Goal: Task Accomplishment & Management: Manage account settings

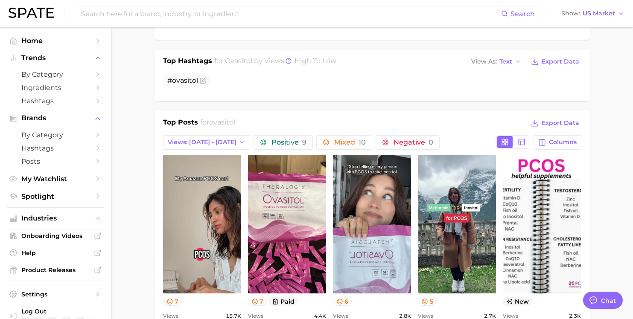
scroll to position [136, 0]
type textarea "x"
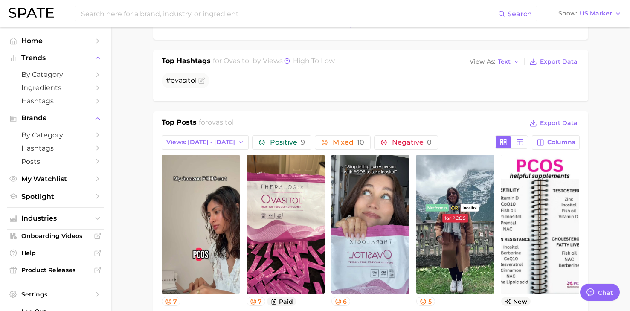
scroll to position [144, 0]
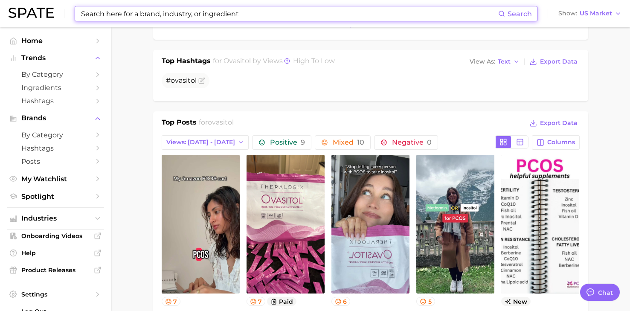
click at [202, 13] on input at bounding box center [289, 13] width 418 height 15
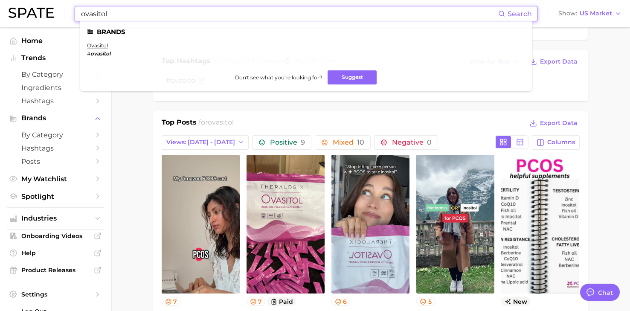
type input "ovasitol"
click at [103, 47] on link "ovasitol" at bounding box center [97, 45] width 21 height 6
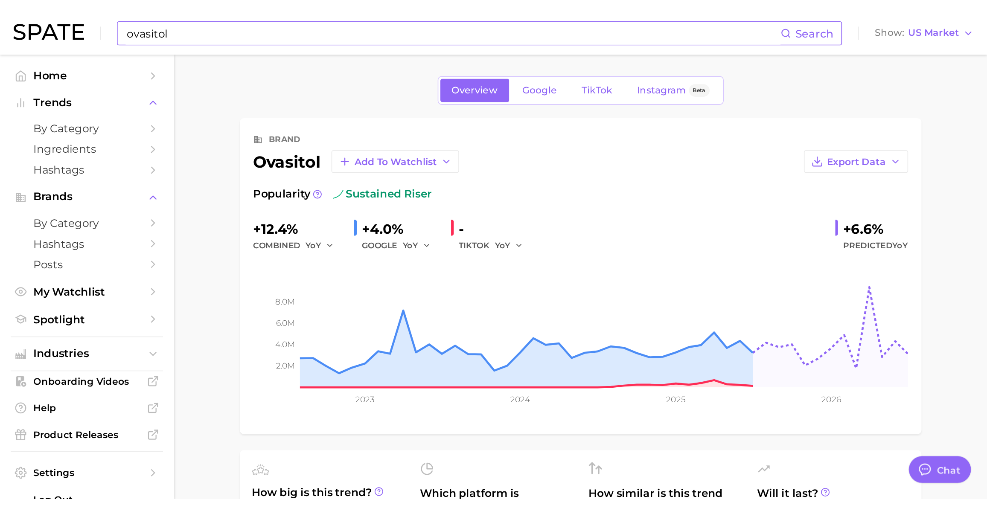
scroll to position [71, 0]
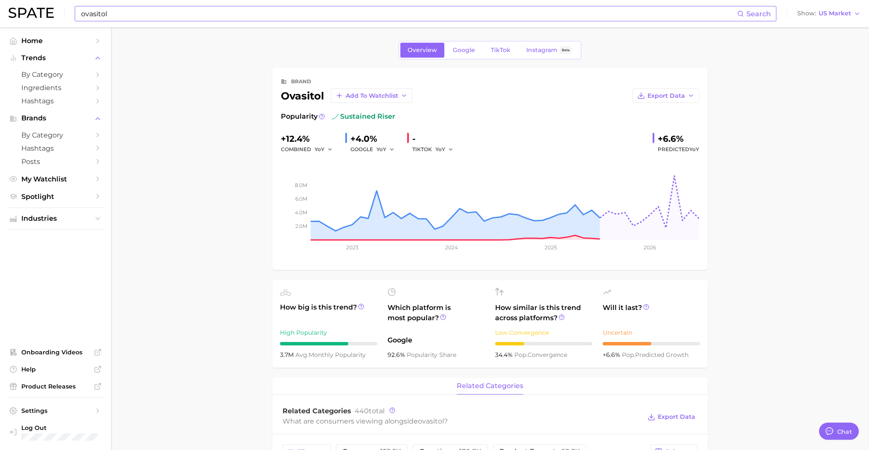
type textarea "x"
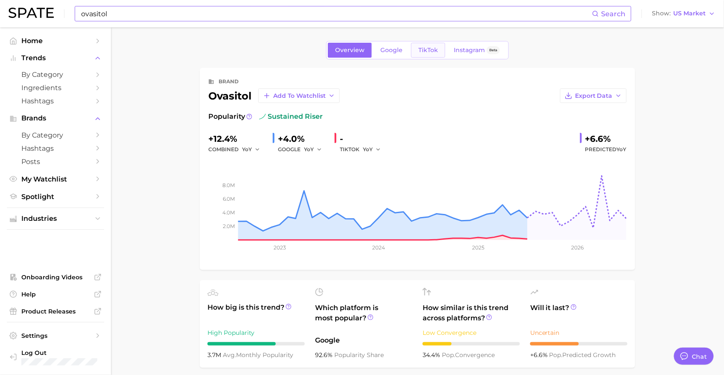
click at [422, 53] on span "TikTok" at bounding box center [428, 50] width 20 height 7
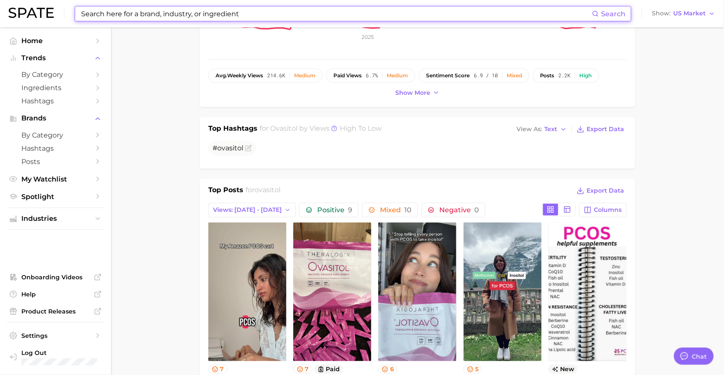
scroll to position [236, 0]
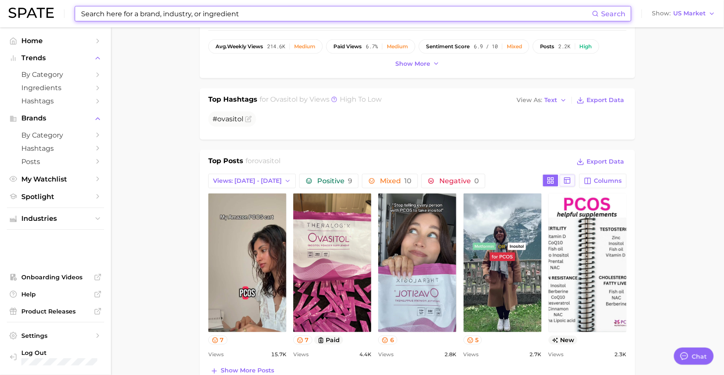
click at [565, 182] on rect at bounding box center [567, 181] width 6 height 6
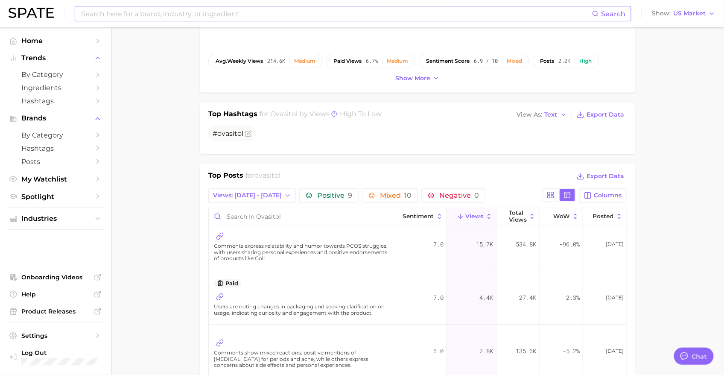
scroll to position [0, 0]
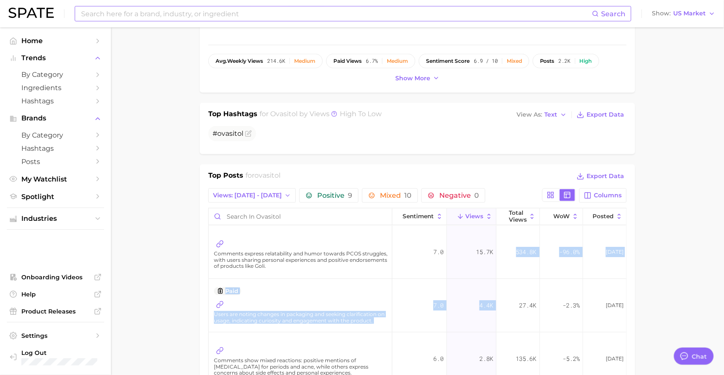
drag, startPoint x: 510, startPoint y: 252, endPoint x: 524, endPoint y: 281, distance: 32.8
click at [513, 283] on div "27.4k" at bounding box center [517, 305] width 43 height 53
drag, startPoint x: 511, startPoint y: 252, endPoint x: 534, endPoint y: 295, distance: 48.7
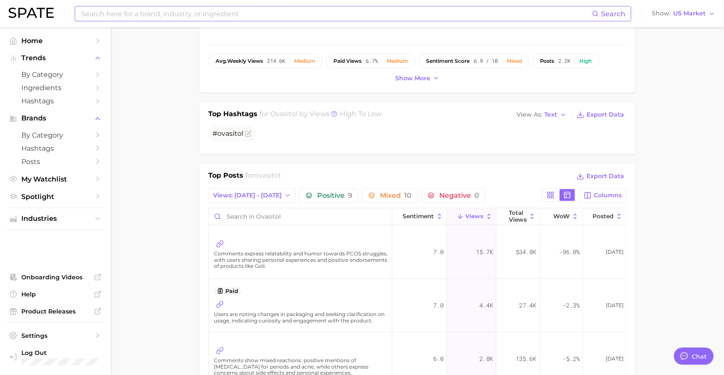
click at [523, 304] on span "27.4k" at bounding box center [527, 305] width 17 height 10
click at [516, 251] on span "534.8k" at bounding box center [526, 252] width 20 height 10
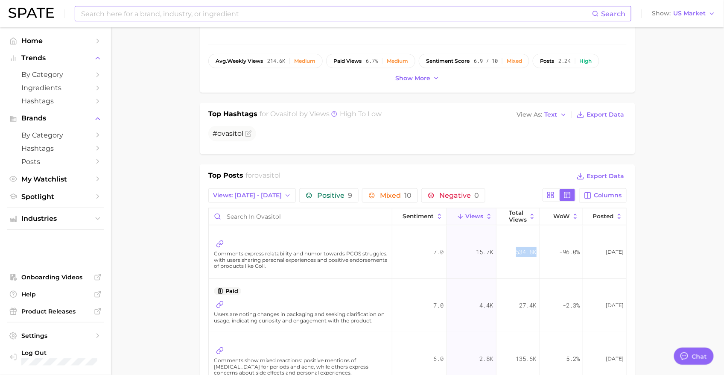
click at [516, 251] on span "534.8k" at bounding box center [526, 252] width 20 height 10
click at [514, 263] on div "534.8k" at bounding box center [517, 251] width 43 height 53
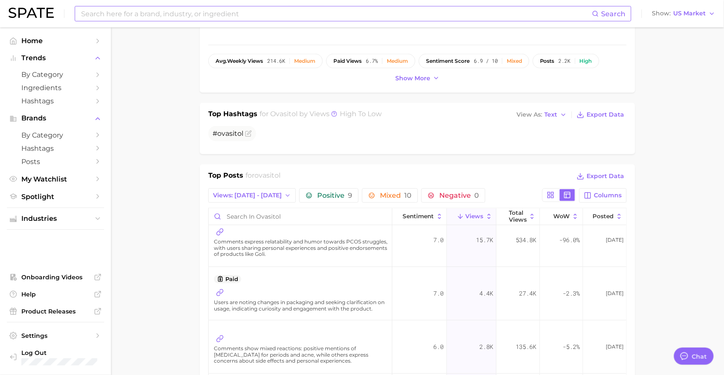
scroll to position [10, 0]
drag, startPoint x: 468, startPoint y: 239, endPoint x: 488, endPoint y: 243, distance: 20.9
click at [488, 243] on div "15.7k" at bounding box center [472, 242] width 50 height 53
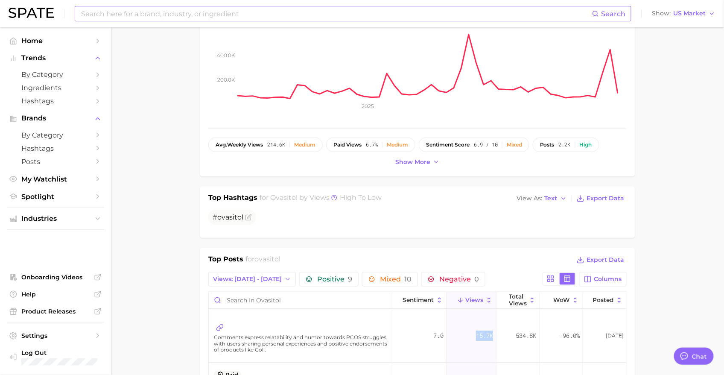
scroll to position [122, 0]
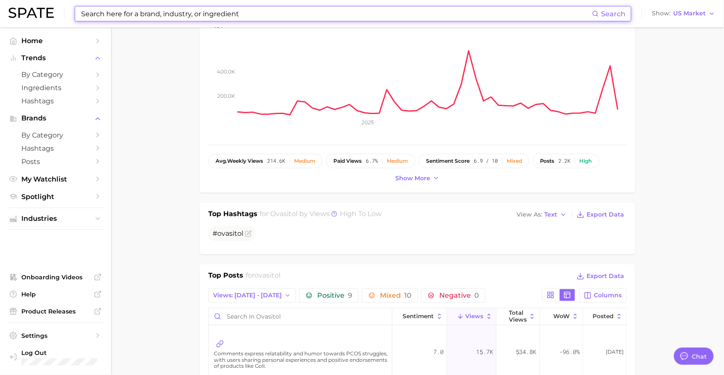
click at [200, 18] on input at bounding box center [336, 13] width 512 height 15
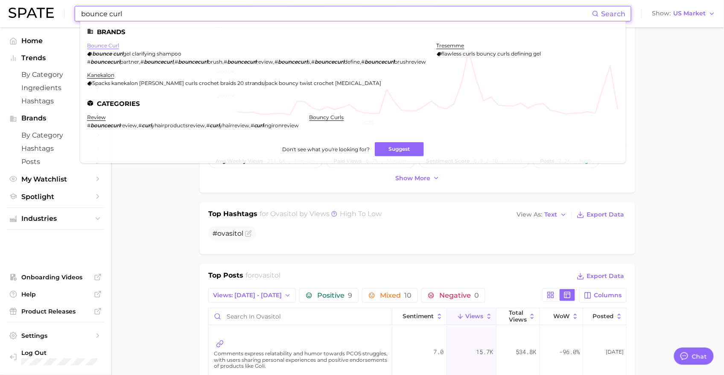
type input "bounce curl"
click at [111, 44] on link "bounce curl" at bounding box center [103, 45] width 32 height 6
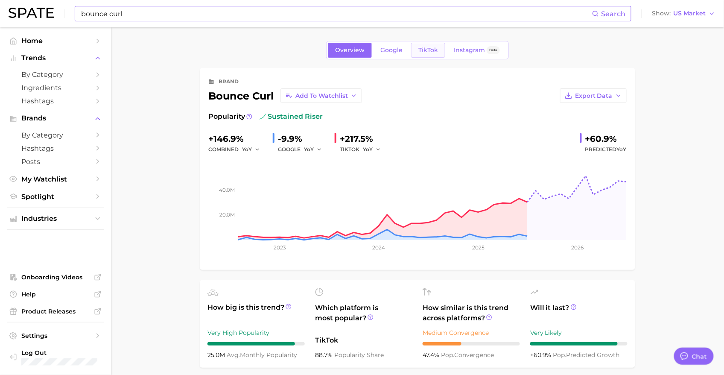
click at [426, 52] on span "TikTok" at bounding box center [428, 50] width 20 height 7
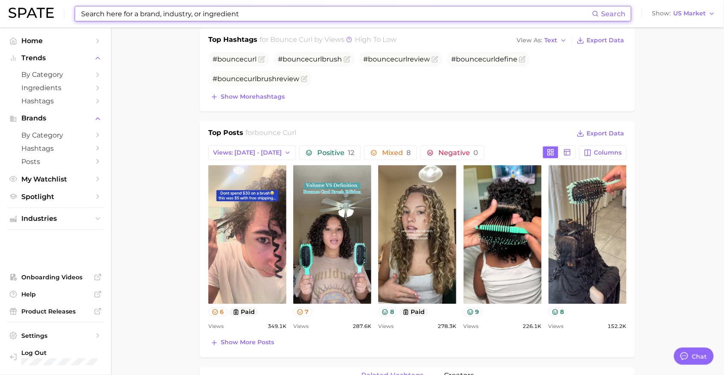
scroll to position [307, 0]
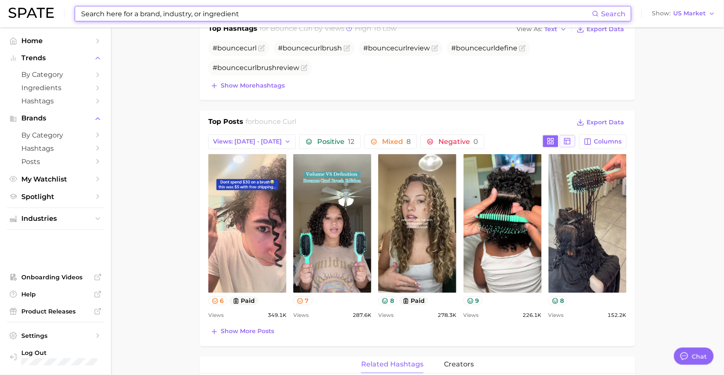
click at [565, 140] on line at bounding box center [567, 140] width 6 height 0
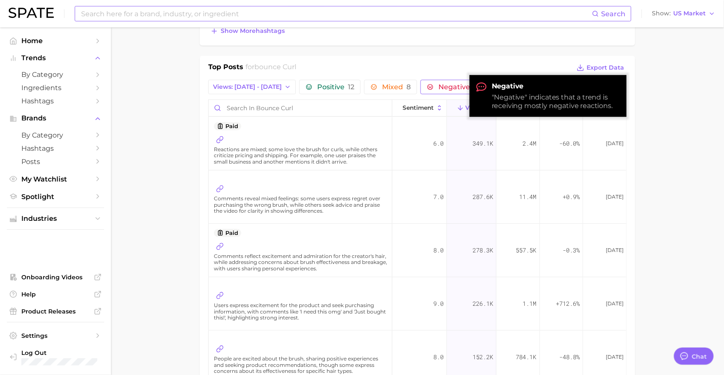
scroll to position [362, 0]
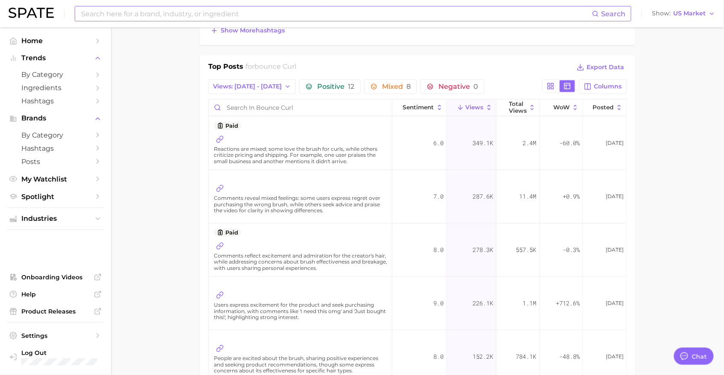
click at [279, 50] on div "brand bounce curl Add to Watchlist Export Data Views falling star +270.4% YoY 5…" at bounding box center [417, 347] width 435 height 1282
click at [550, 86] on icon at bounding box center [551, 86] width 8 height 8
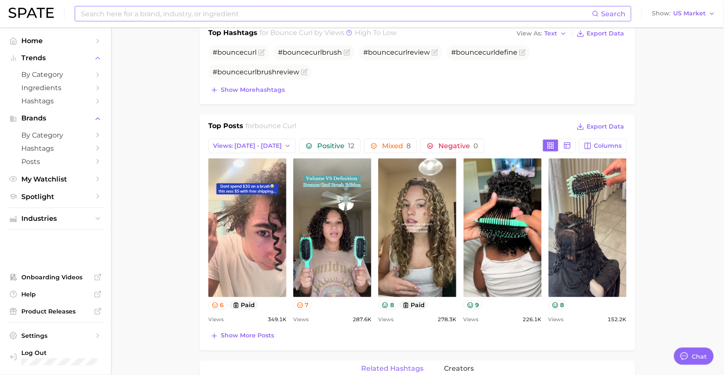
scroll to position [304, 0]
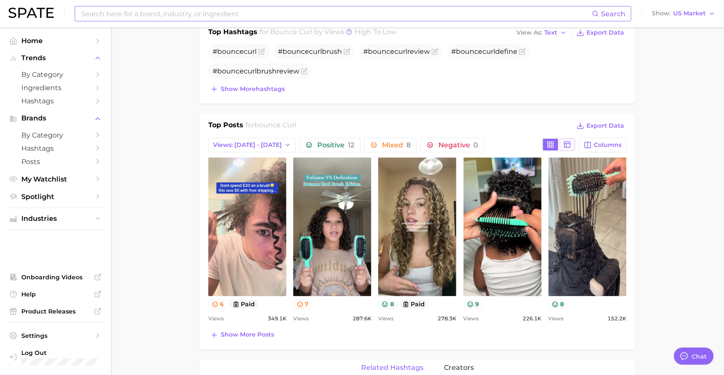
click at [565, 145] on icon at bounding box center [567, 145] width 8 height 8
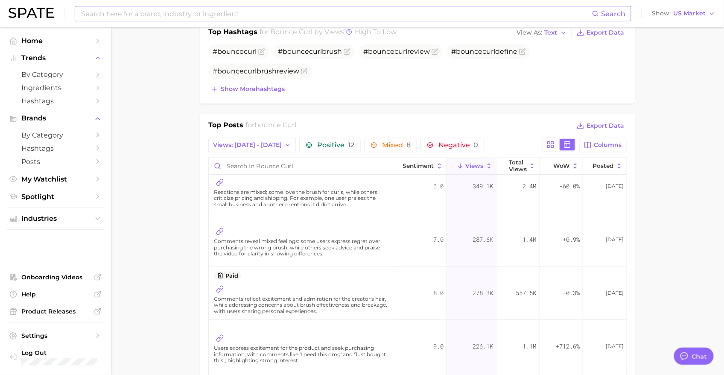
scroll to position [0, 0]
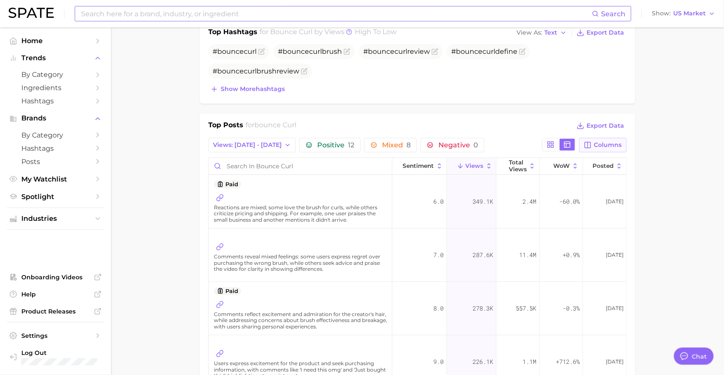
click at [590, 149] on button "Columns" at bounding box center [602, 145] width 47 height 15
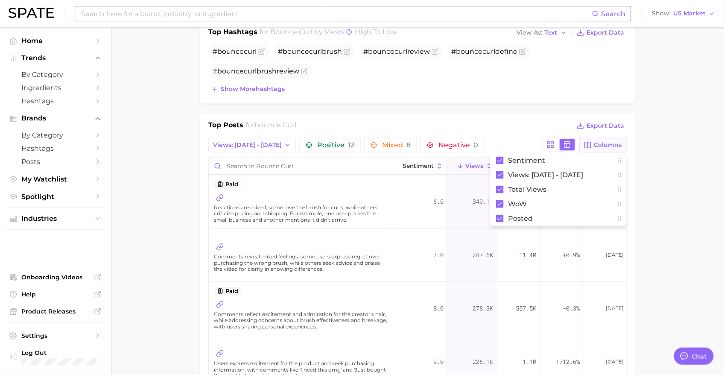
click at [590, 149] on button "Columns" at bounding box center [602, 145] width 47 height 15
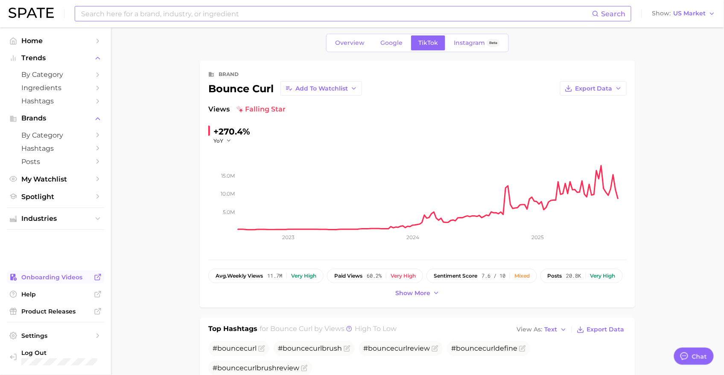
scroll to position [7, 0]
click at [39, 181] on span "My Watchlist" at bounding box center [55, 179] width 68 height 8
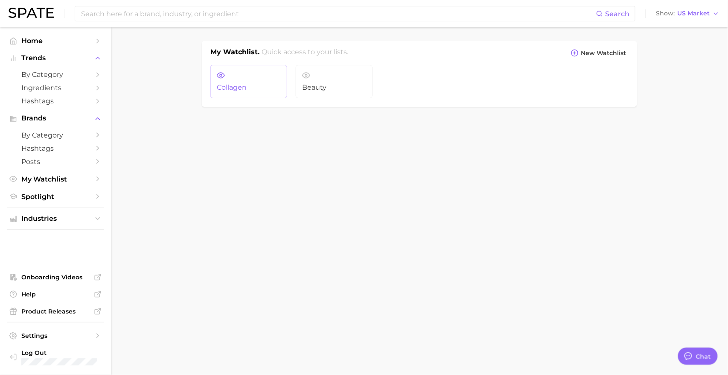
click at [254, 84] on span "Collagen" at bounding box center [249, 88] width 64 height 8
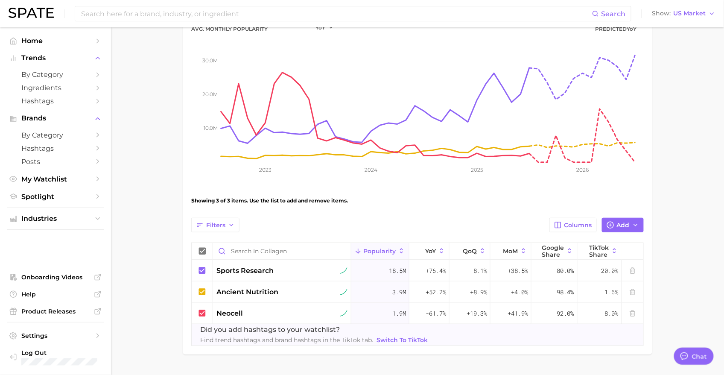
scroll to position [138, 0]
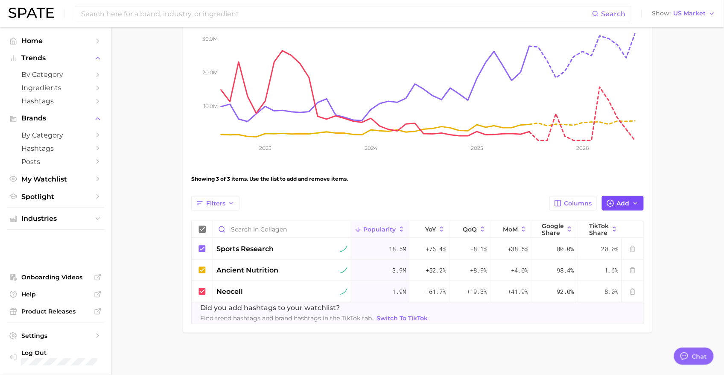
click at [619, 204] on span "Add" at bounding box center [623, 203] width 13 height 7
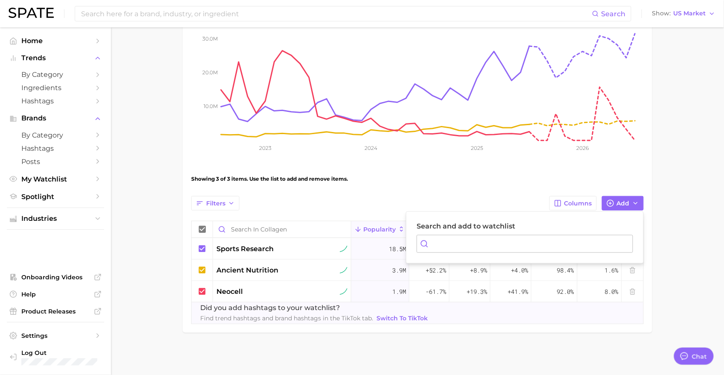
click at [496, 193] on div "View Combined Export Data 24.3m Avg. Monthly Popularity +34.8% YoY +43.9% Predi…" at bounding box center [417, 139] width 452 height 367
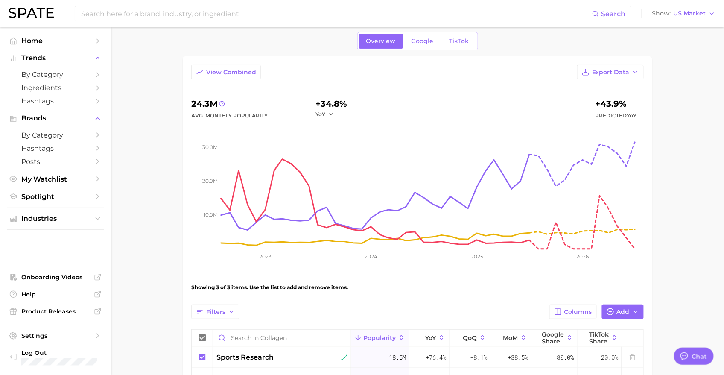
scroll to position [29, 0]
click at [419, 46] on link "Google" at bounding box center [422, 41] width 37 height 15
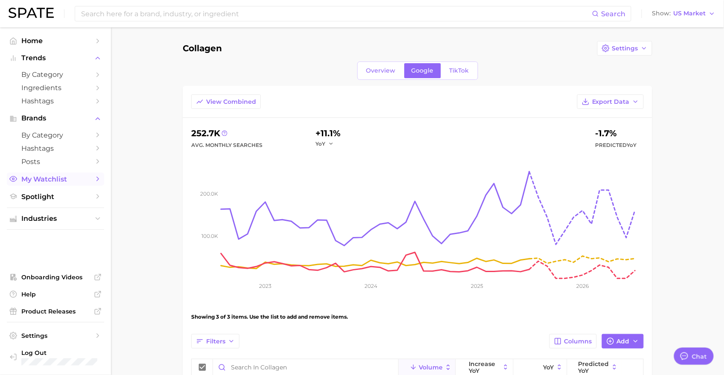
click at [47, 179] on span "My Watchlist" at bounding box center [55, 179] width 68 height 8
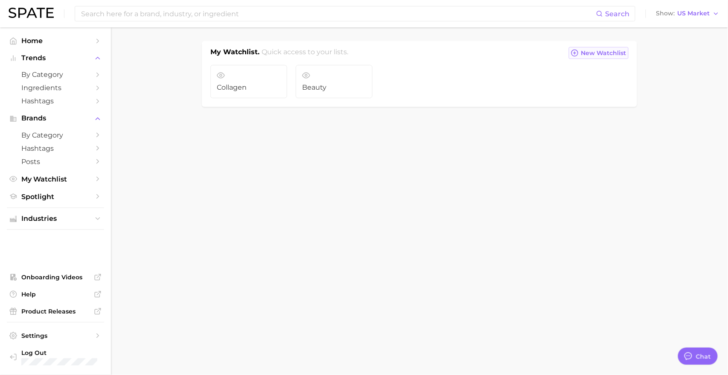
click at [607, 53] on span "New Watchlist" at bounding box center [603, 53] width 45 height 7
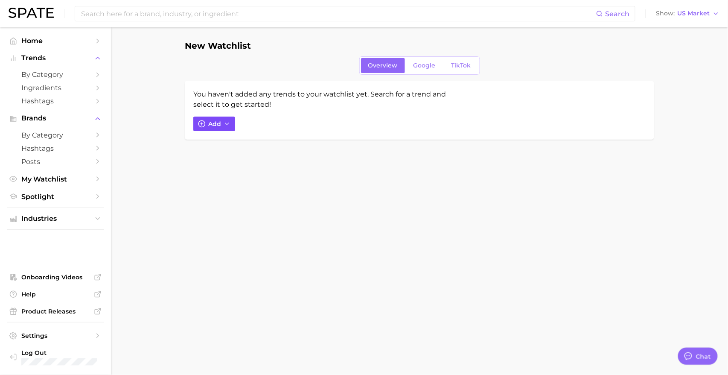
click at [212, 120] on button "Add" at bounding box center [214, 124] width 42 height 15
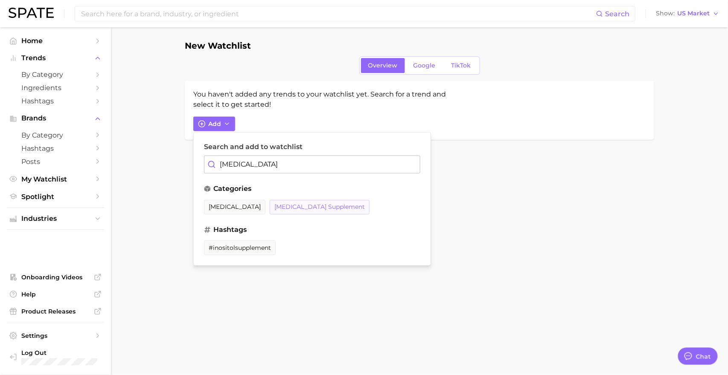
type input "[MEDICAL_DATA]"
click at [270, 212] on button "[MEDICAL_DATA] supplement" at bounding box center [320, 207] width 100 height 15
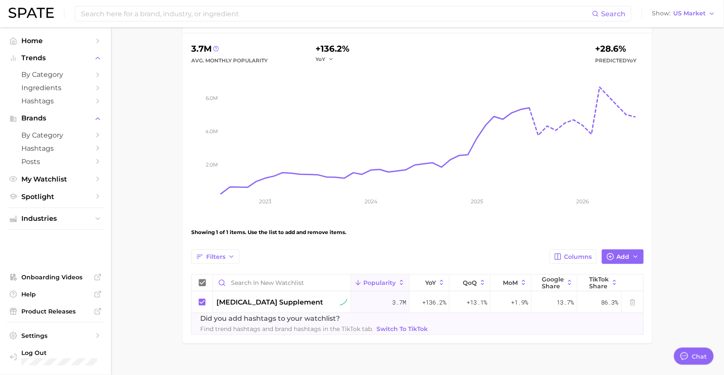
scroll to position [95, 0]
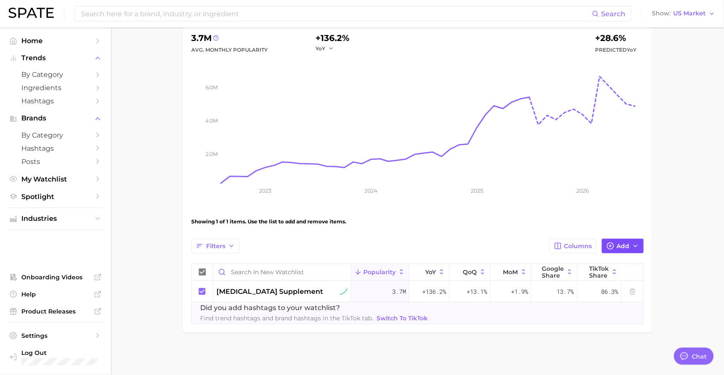
click at [626, 245] on span "Add" at bounding box center [623, 245] width 13 height 7
click at [455, 287] on input "Search and add to watchlist" at bounding box center [525, 286] width 216 height 18
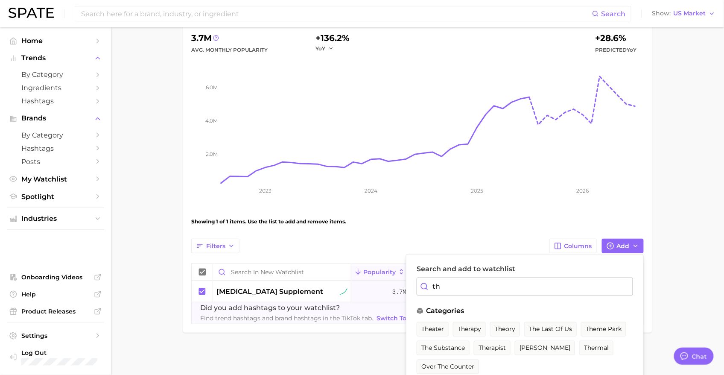
type input "t"
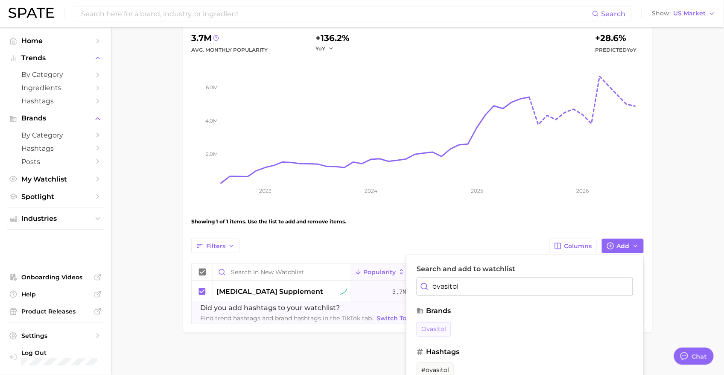
click at [435, 319] on span "ovasitol" at bounding box center [433, 328] width 25 height 7
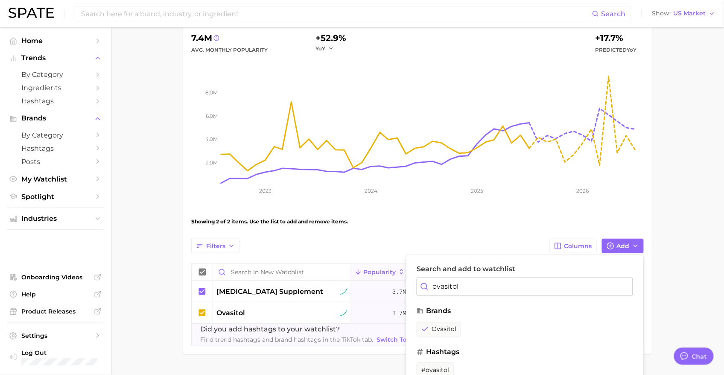
click at [445, 285] on input "ovasitol" at bounding box center [525, 286] width 216 height 18
click at [431, 319] on ul "theralogix theralogic shealogix" at bounding box center [525, 331] width 216 height 19
click at [430, 319] on span "theralogix" at bounding box center [436, 328] width 31 height 7
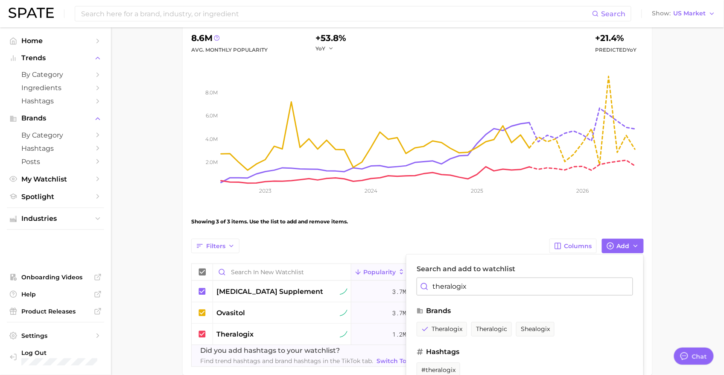
click at [448, 283] on input "theralogix" at bounding box center [525, 286] width 216 height 18
type input "wholesome story"
click at [435, 319] on span "wholesome story" at bounding box center [448, 328] width 54 height 7
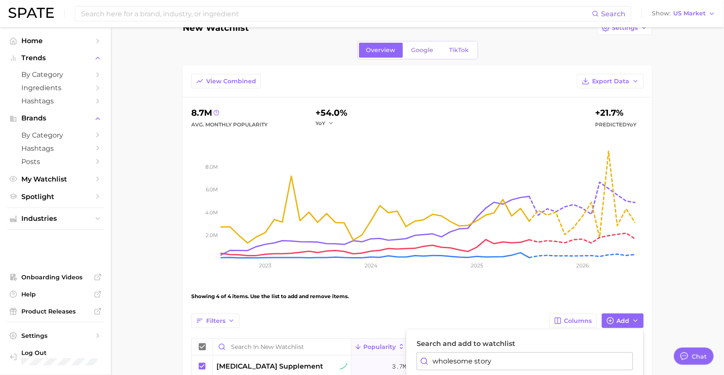
scroll to position [20, 0]
click at [426, 39] on div "New Watchlist Settings Overview Google TikTok View Combined Export Data 8.7m Av…" at bounding box center [417, 245] width 469 height 451
click at [420, 51] on span "Google" at bounding box center [422, 50] width 22 height 7
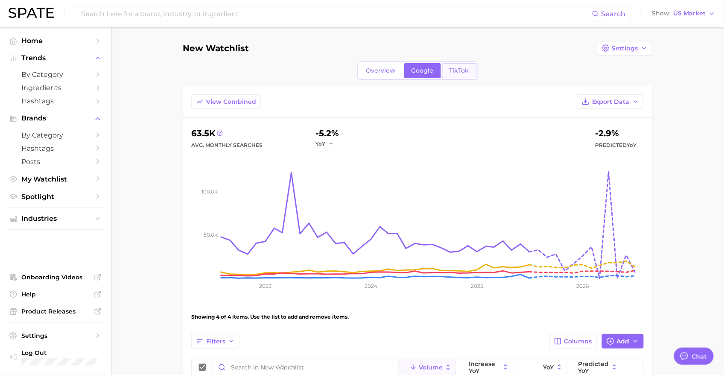
click at [456, 70] on span "TikTok" at bounding box center [459, 70] width 20 height 7
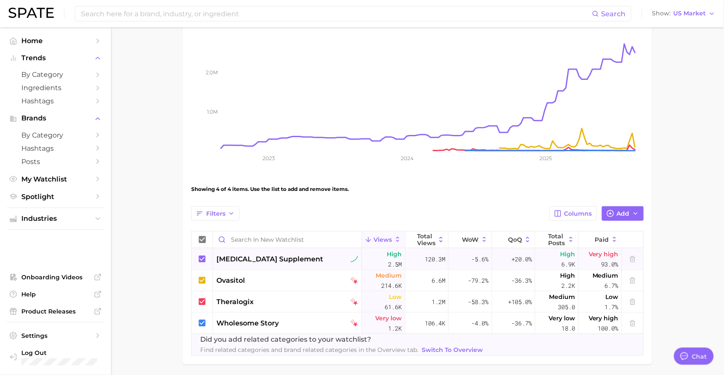
scroll to position [159, 0]
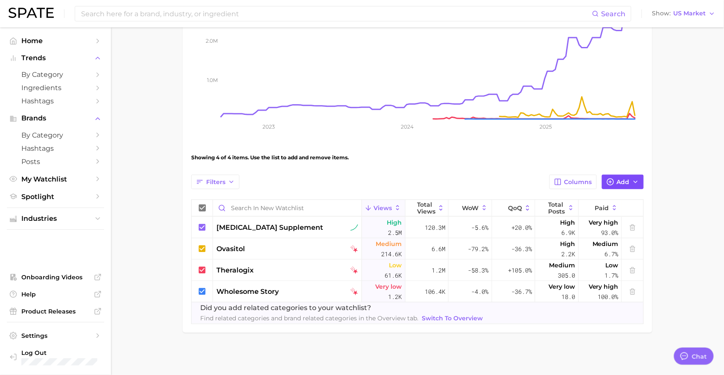
click at [605, 182] on button "Add" at bounding box center [623, 182] width 42 height 15
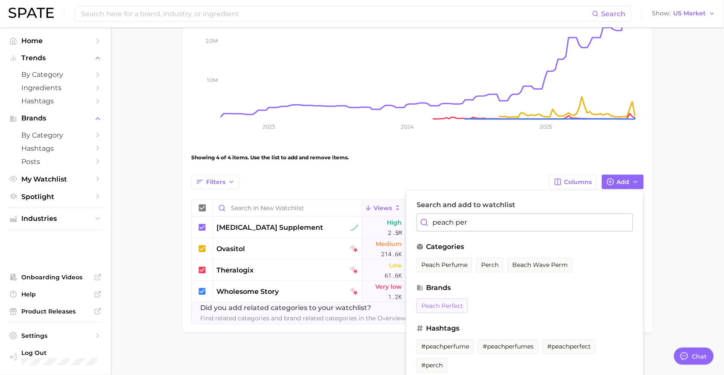
type input "peach per"
click at [461, 306] on span "peach perfect" at bounding box center [442, 305] width 42 height 7
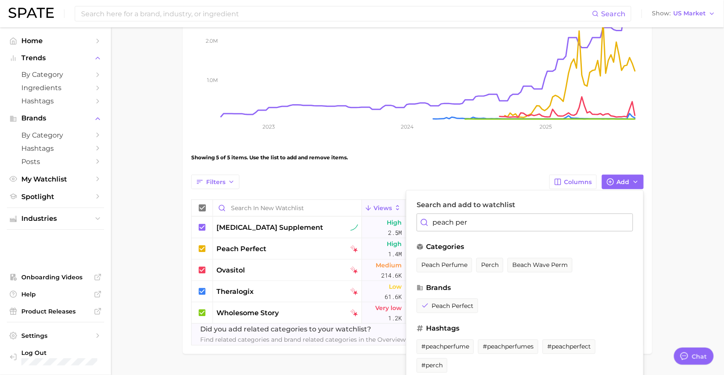
click at [585, 163] on div "Showing 5 of 5 items. Use the list to add and remove items." at bounding box center [417, 158] width 452 height 24
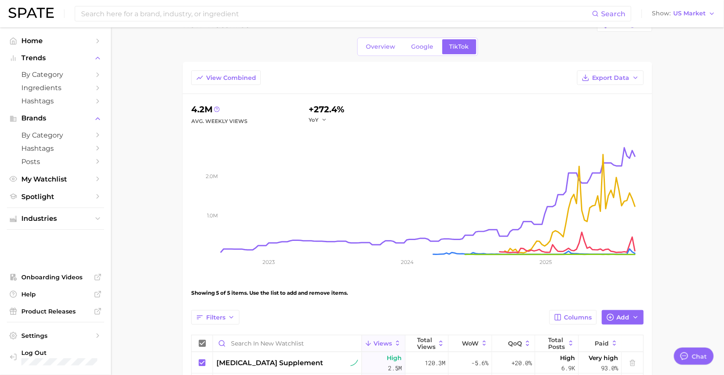
scroll to position [0, 0]
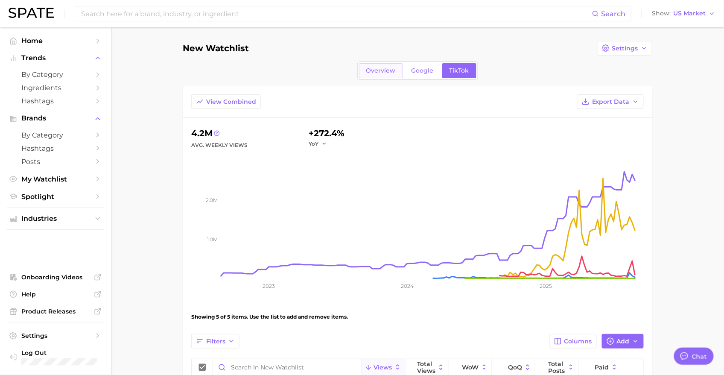
click at [381, 72] on span "Overview" at bounding box center [380, 70] width 29 height 7
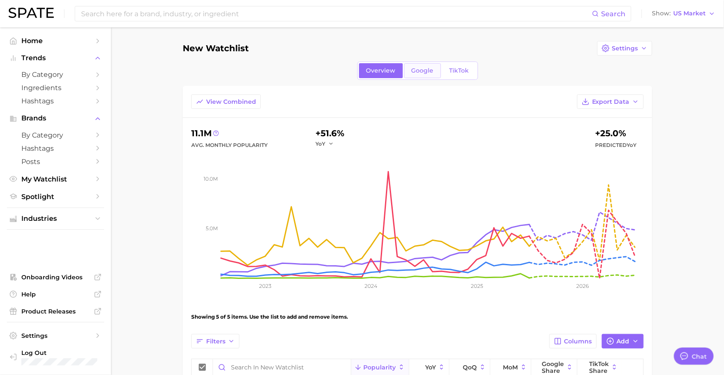
click at [411, 69] on span "Google" at bounding box center [422, 70] width 22 height 7
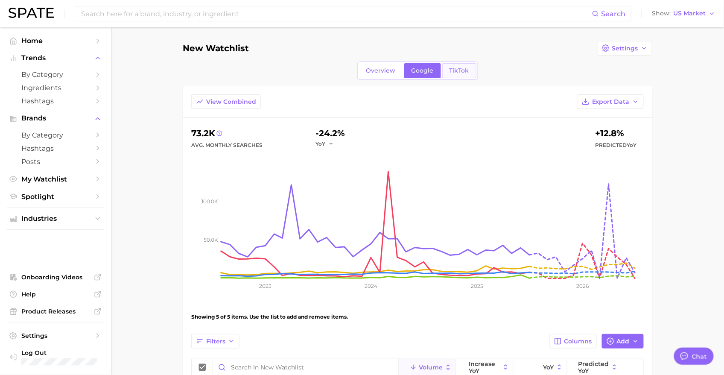
click at [449, 70] on span "TikTok" at bounding box center [459, 70] width 20 height 7
